Goal: Transaction & Acquisition: Purchase product/service

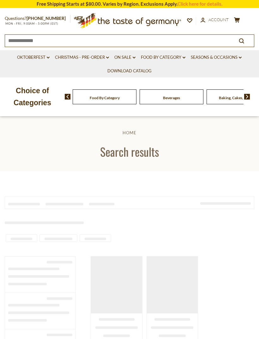
type input "**********"
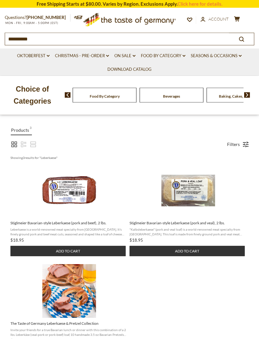
scroll to position [76, 0]
click at [77, 254] on button "Add to cart" at bounding box center [67, 251] width 115 height 10
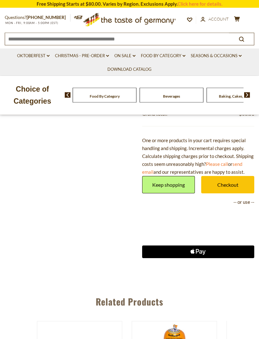
scroll to position [293, 0]
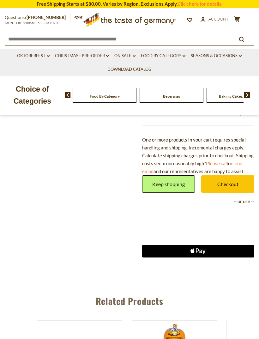
click at [232, 183] on link "Checkout" at bounding box center [227, 184] width 53 height 17
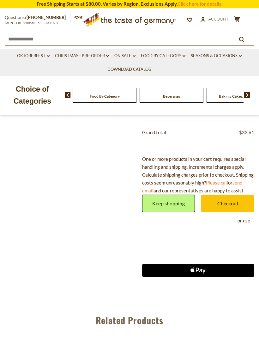
scroll to position [275, 0]
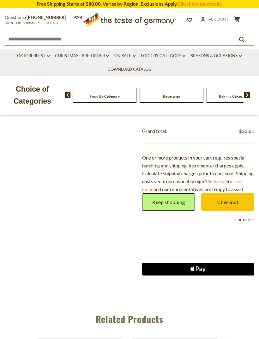
click at [171, 195] on link "Keep shopping" at bounding box center [168, 202] width 53 height 17
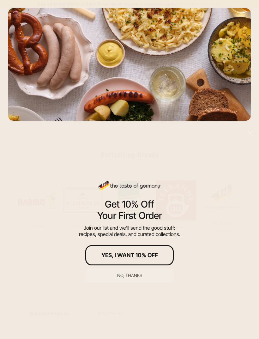
scroll to position [216, 0]
click at [134, 258] on div "Yes, I Want 10% Off" at bounding box center [130, 256] width 57 height 6
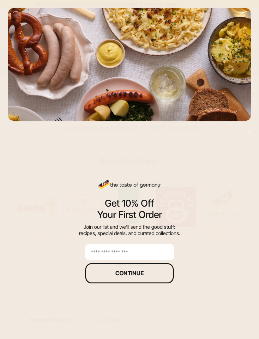
click at [133, 282] on button "Continue" at bounding box center [129, 273] width 89 height 20
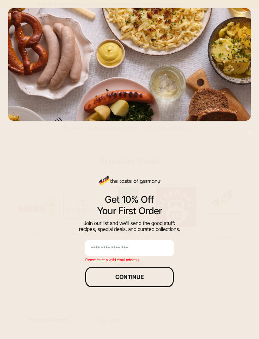
click at [123, 256] on input "email" at bounding box center [129, 248] width 89 height 16
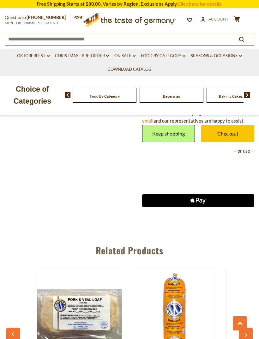
scroll to position [342, 0]
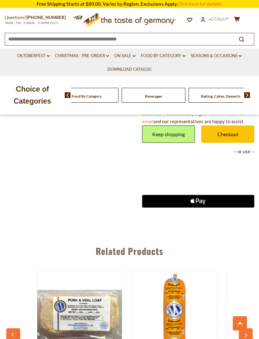
click at [247, 93] on img at bounding box center [248, 95] width 6 height 6
click at [131, 96] on div "Candy" at bounding box center [99, 95] width 64 height 15
click at [67, 94] on img at bounding box center [68, 95] width 6 height 6
click at [129, 96] on div "Breads" at bounding box center [116, 95] width 64 height 15
click at [177, 133] on link "Keep shopping" at bounding box center [168, 134] width 53 height 17
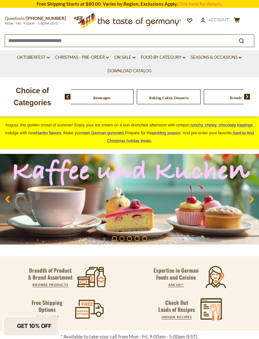
click at [250, 93] on div "Food By Category [GEOGRAPHIC_DATA] Baking, Cakes, Desserts Breads Candy Cereal …" at bounding box center [162, 96] width 195 height 15
click at [247, 99] on img at bounding box center [248, 97] width 6 height 6
click at [131, 95] on div "Candy" at bounding box center [99, 97] width 64 height 15
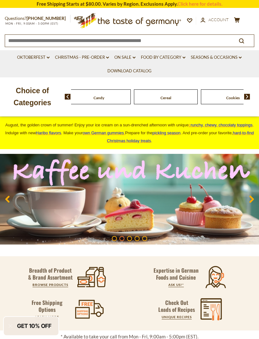
click at [247, 96] on img at bounding box center [248, 97] width 6 height 6
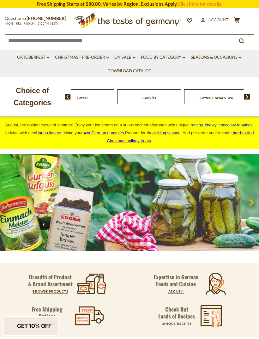
click at [248, 98] on img at bounding box center [248, 97] width 6 height 6
click at [247, 94] on img at bounding box center [248, 97] width 6 height 6
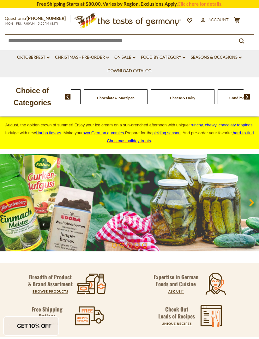
click at [249, 96] on img at bounding box center [248, 97] width 6 height 6
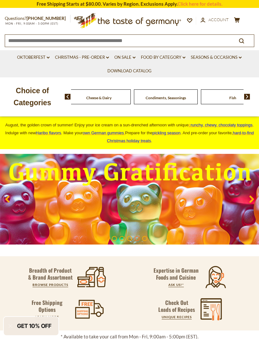
click at [248, 92] on div "Food By Category [GEOGRAPHIC_DATA] Baking, Cakes, Desserts Breads Candy Cereal …" at bounding box center [162, 96] width 195 height 15
click at [249, 94] on img at bounding box center [248, 97] width 6 height 6
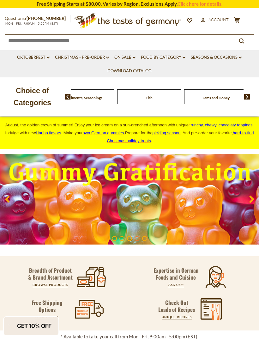
click at [248, 97] on img at bounding box center [248, 97] width 6 height 6
click at [252, 95] on div "Food By Category [GEOGRAPHIC_DATA] Baking, Cakes, Desserts Breads Candy Cereal …" at bounding box center [162, 96] width 195 height 15
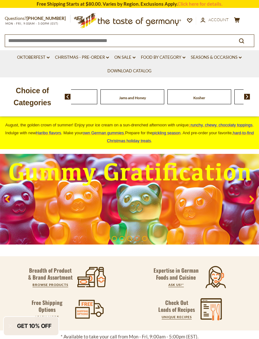
click at [251, 94] on img at bounding box center [248, 97] width 6 height 6
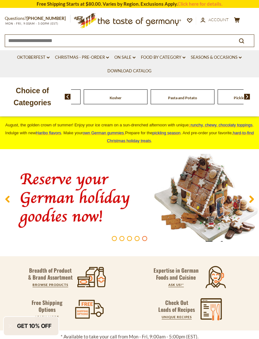
click at [250, 95] on img at bounding box center [248, 97] width 6 height 6
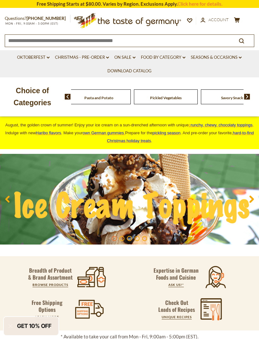
click at [249, 94] on img at bounding box center [248, 97] width 6 height 6
click at [222, 96] on div "Food By Category [GEOGRAPHIC_DATA] Baking, Cakes, Desserts Breads Candy Cereal …" at bounding box center [157, 97] width 173 height 15
